Goal: Information Seeking & Learning: Check status

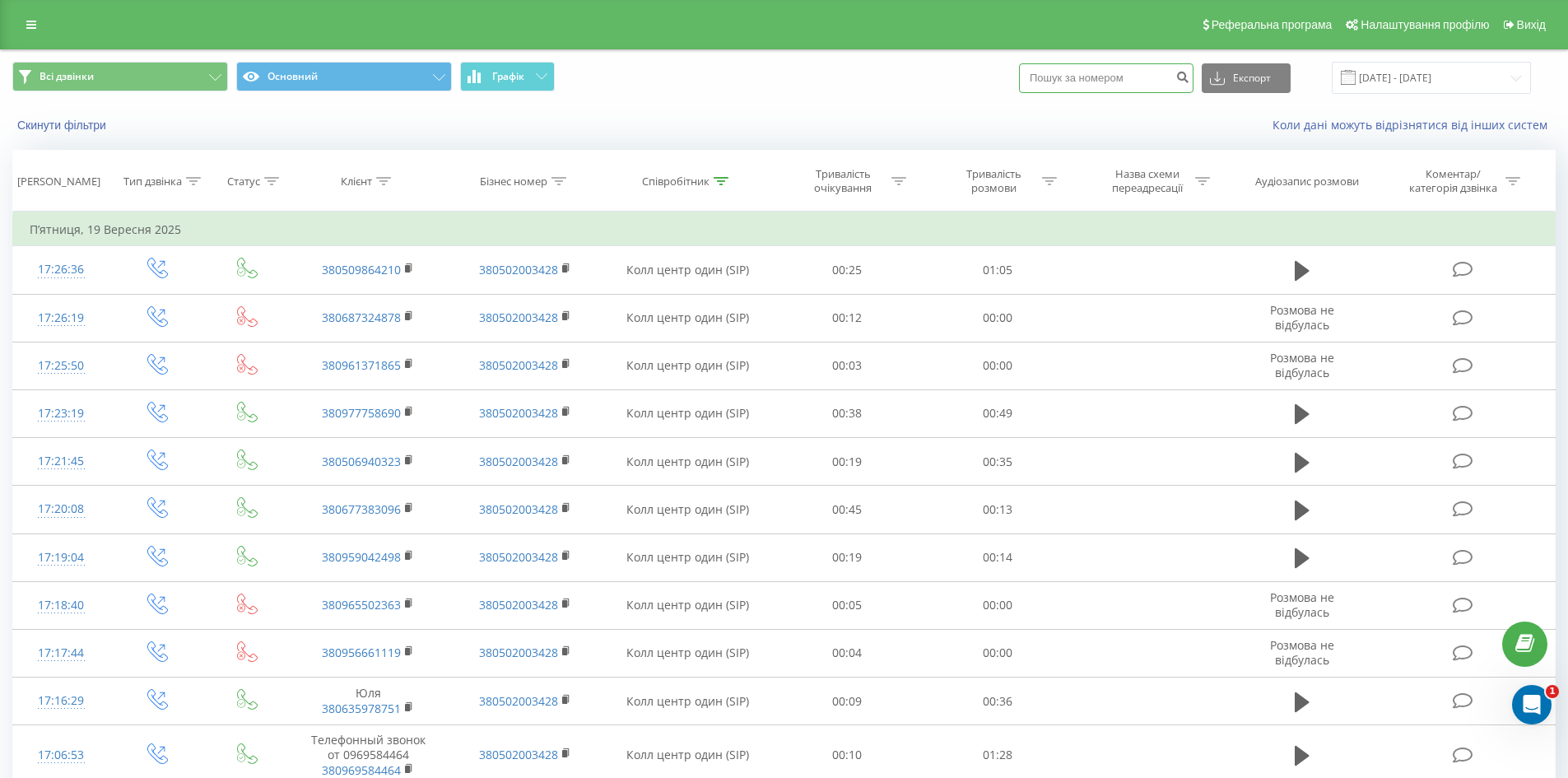
click at [1142, 82] on input at bounding box center [1106, 78] width 174 height 30
paste input "380636269836"
type input "380636269836"
click at [1190, 79] on icon "submit" at bounding box center [1183, 75] width 14 height 10
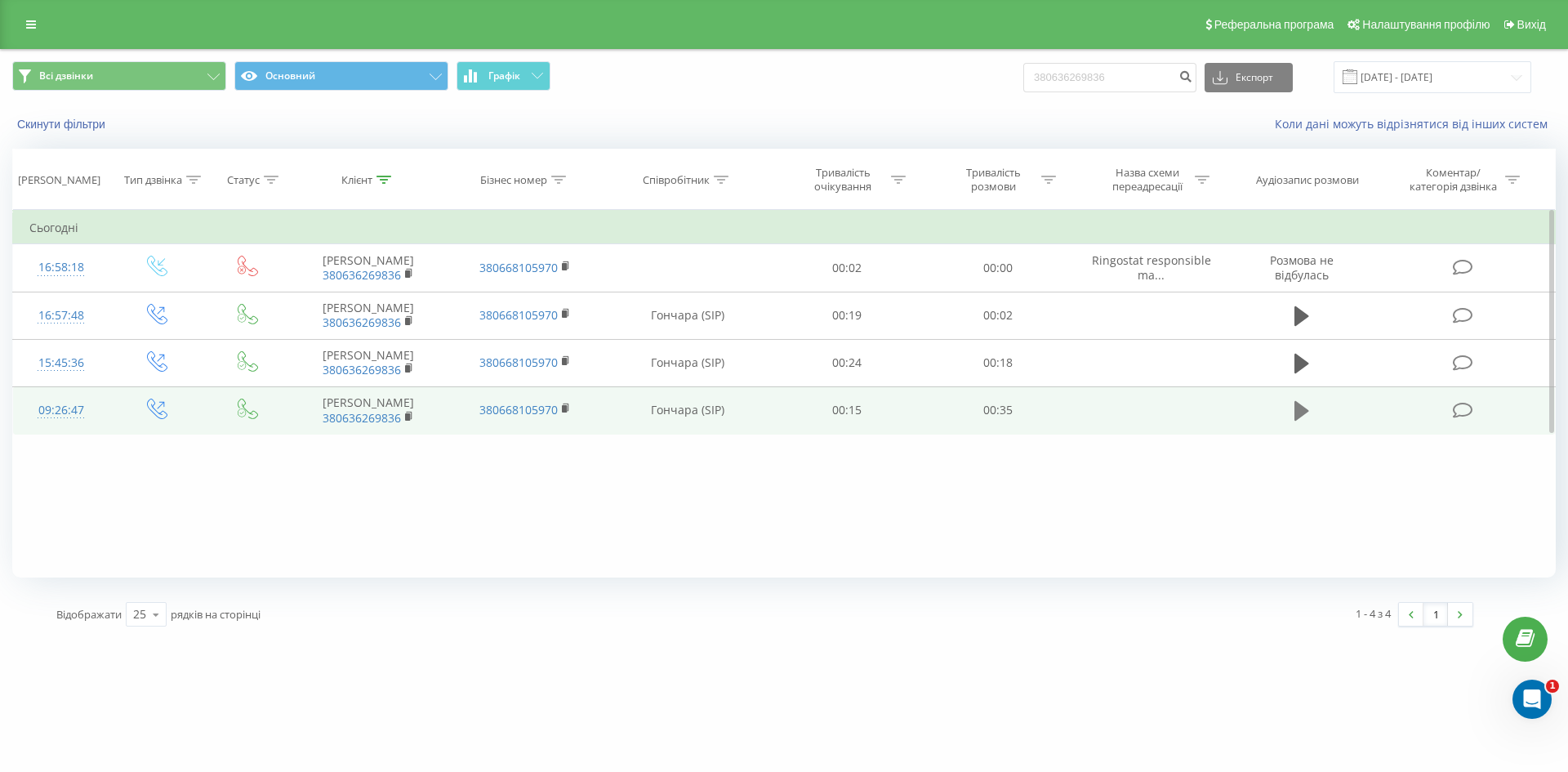
click at [1304, 410] on icon at bounding box center [1302, 410] width 15 height 19
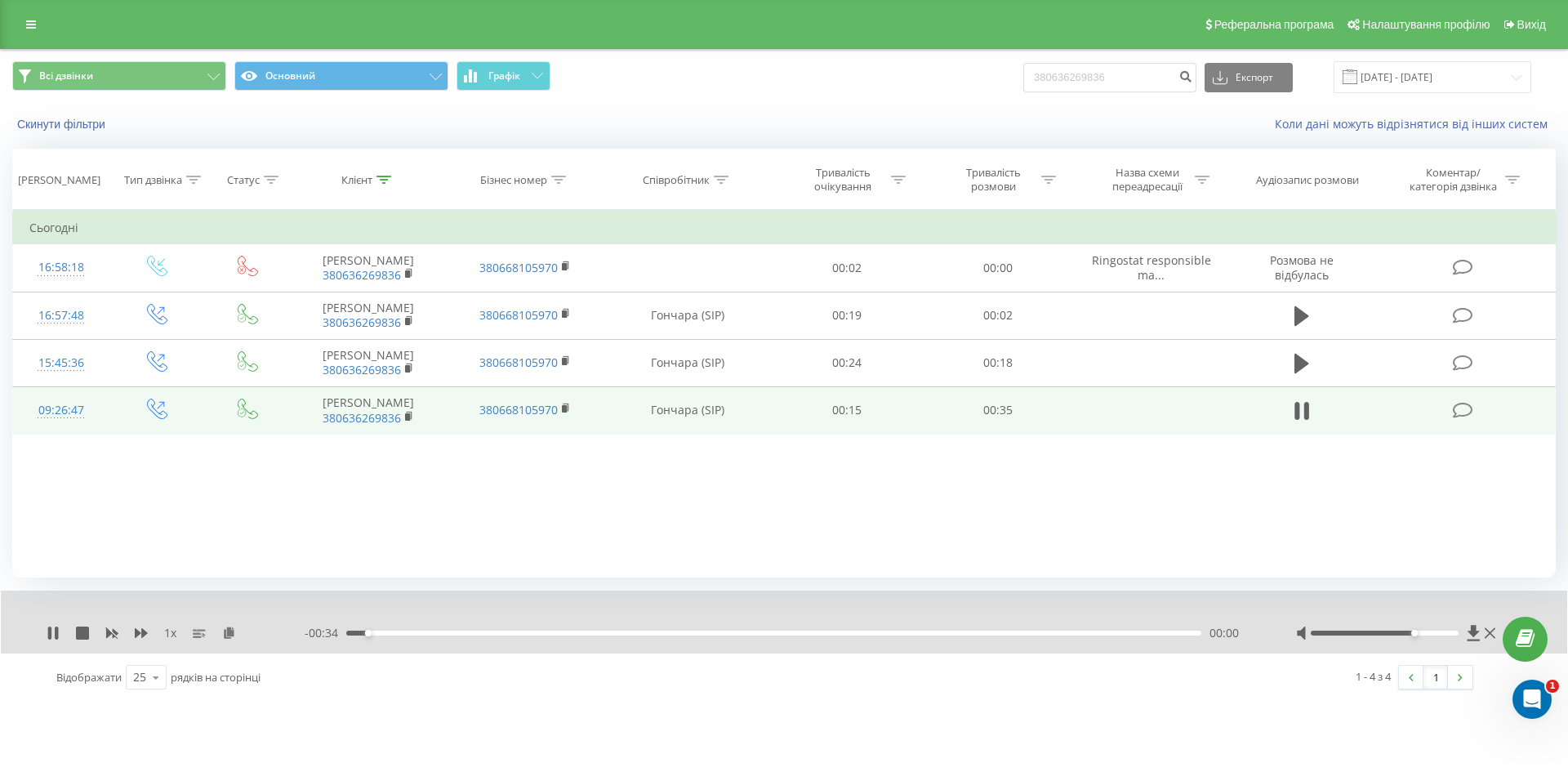
click at [1417, 634] on div at bounding box center [1386, 633] width 148 height 5
click at [354, 633] on div "00:00" at bounding box center [774, 633] width 855 height 5
click at [140, 637] on icon at bounding box center [141, 633] width 13 height 13
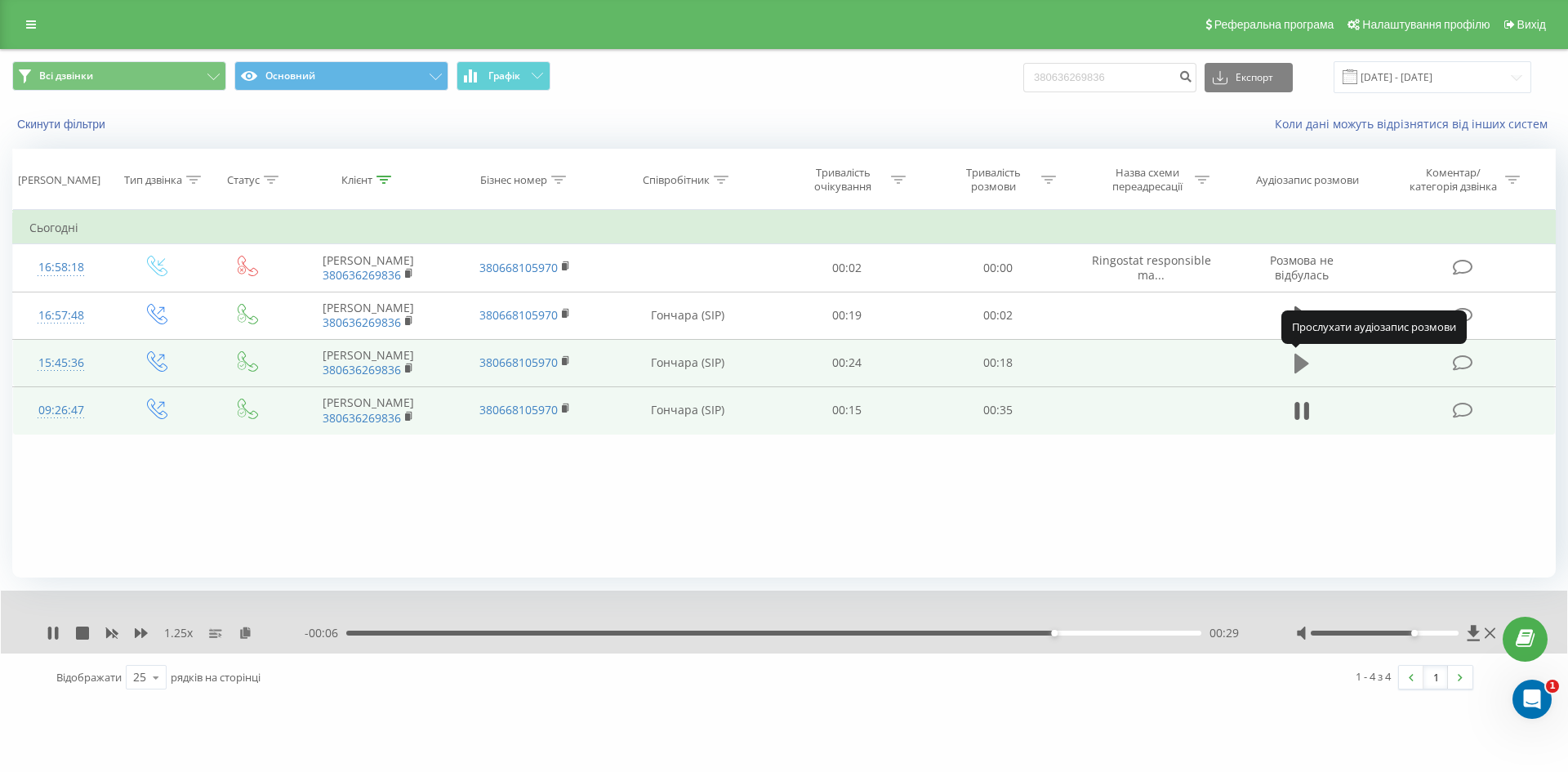
click at [1303, 355] on icon at bounding box center [1302, 363] width 15 height 23
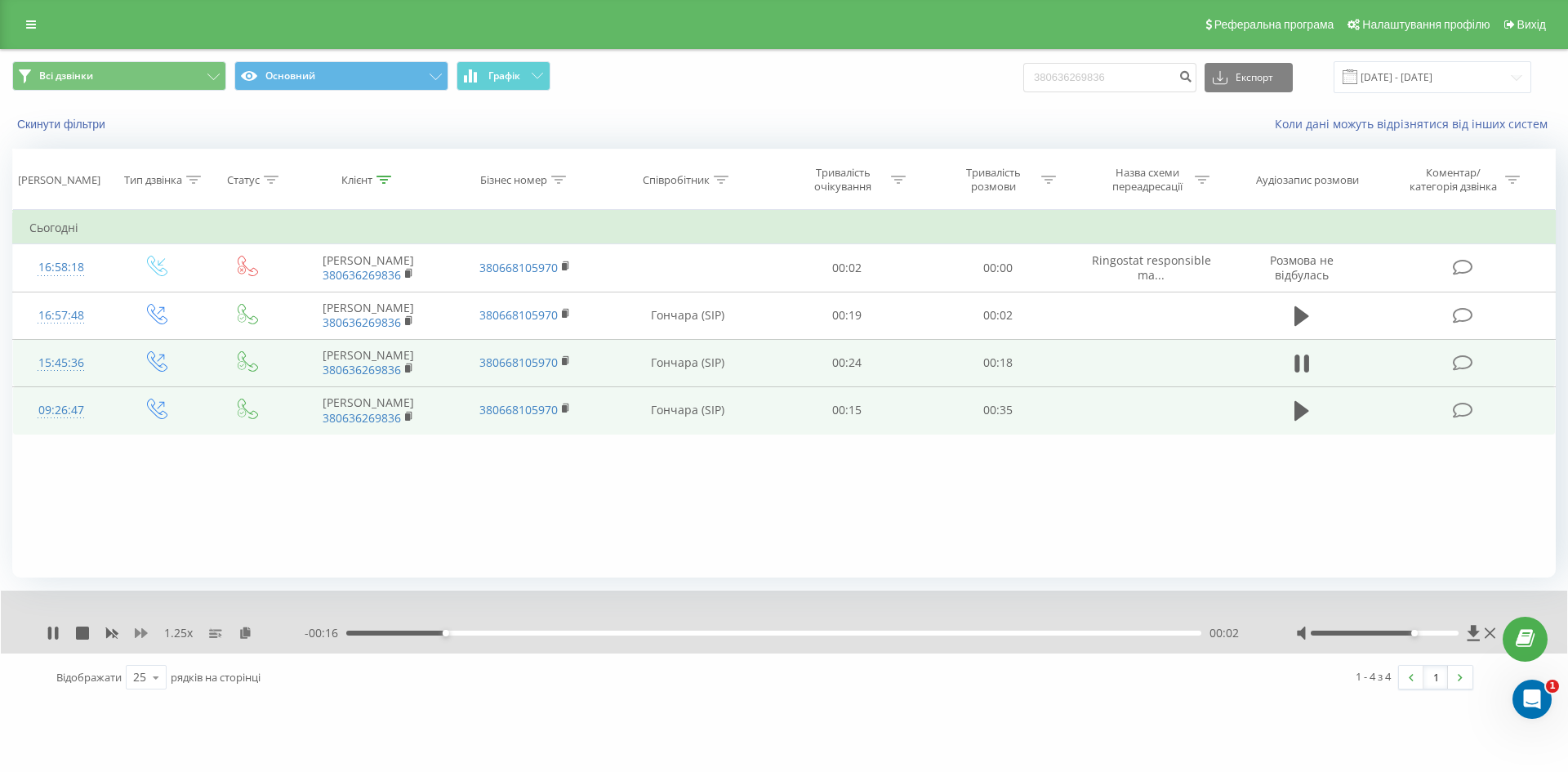
click at [141, 638] on icon at bounding box center [141, 633] width 13 height 13
click at [1490, 638] on icon at bounding box center [1490, 633] width 10 height 13
